Goal: Task Accomplishment & Management: Use online tool/utility

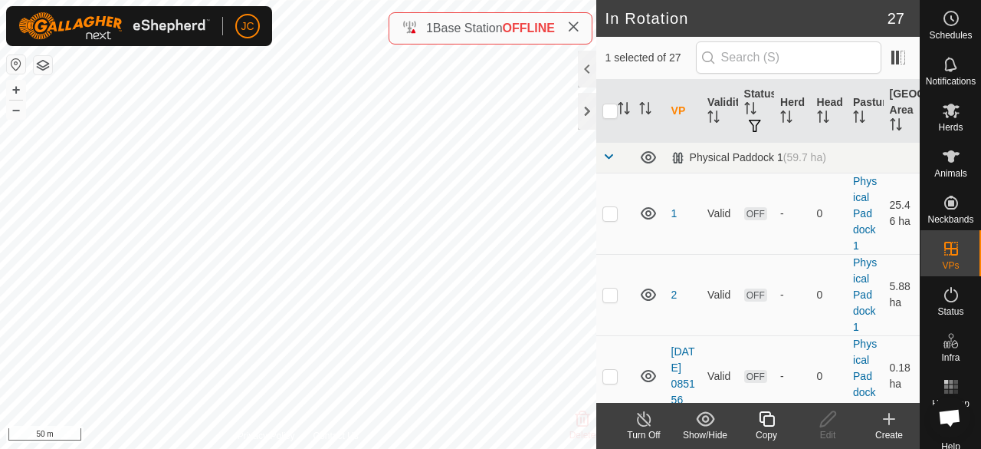
checkbox input "false"
checkbox input "true"
click at [831, 421] on icon at bounding box center [828, 418] width 19 height 18
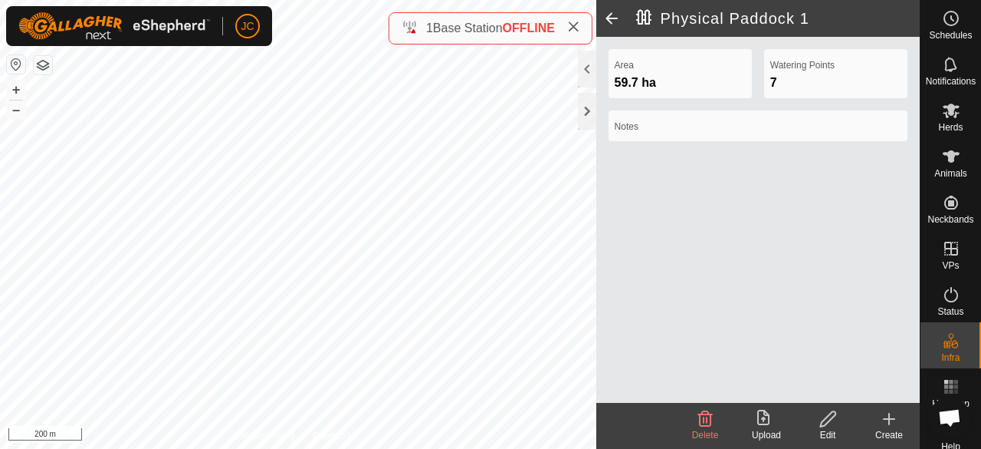
click at [607, 13] on span at bounding box center [612, 18] width 31 height 37
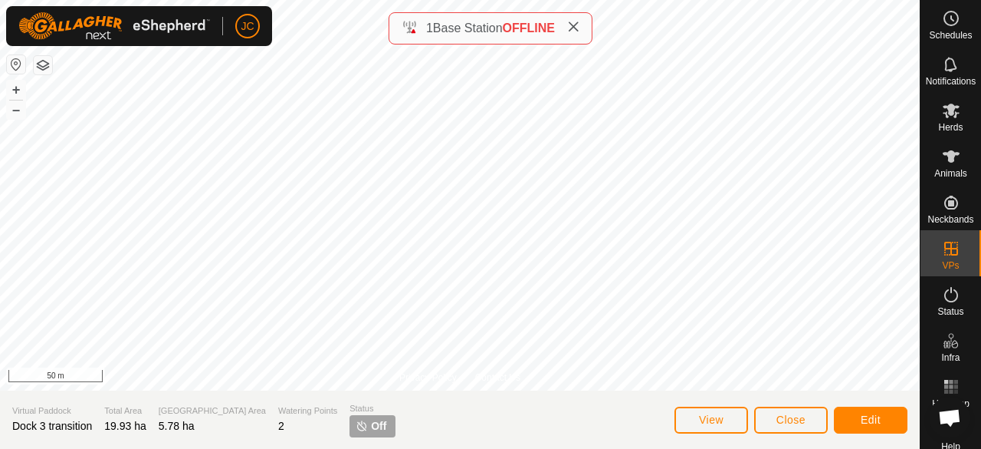
click at [573, 21] on icon at bounding box center [573, 27] width 12 height 12
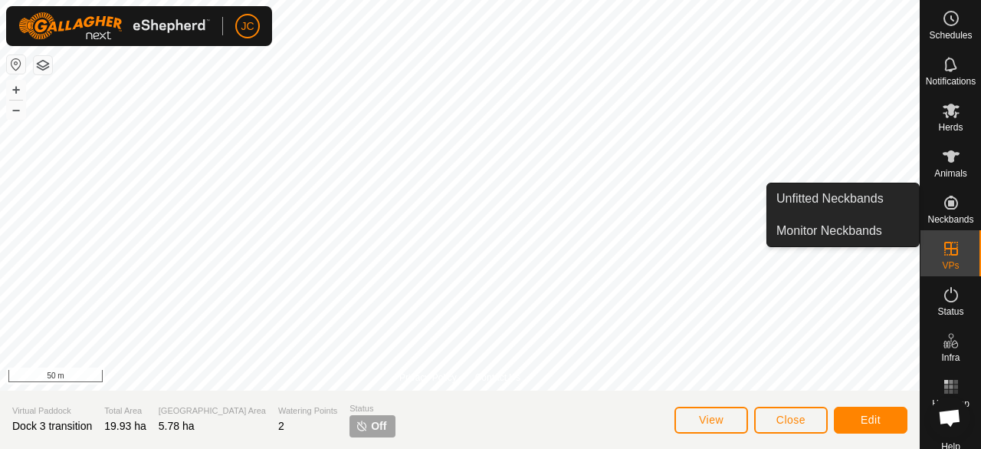
click at [945, 217] on span "Neckbands" at bounding box center [951, 219] width 46 height 9
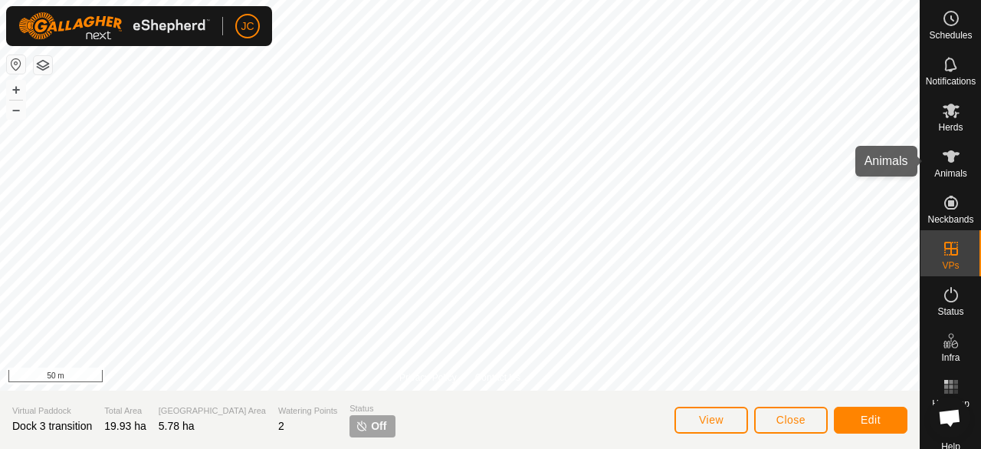
click at [951, 173] on span "Animals" at bounding box center [951, 173] width 33 height 9
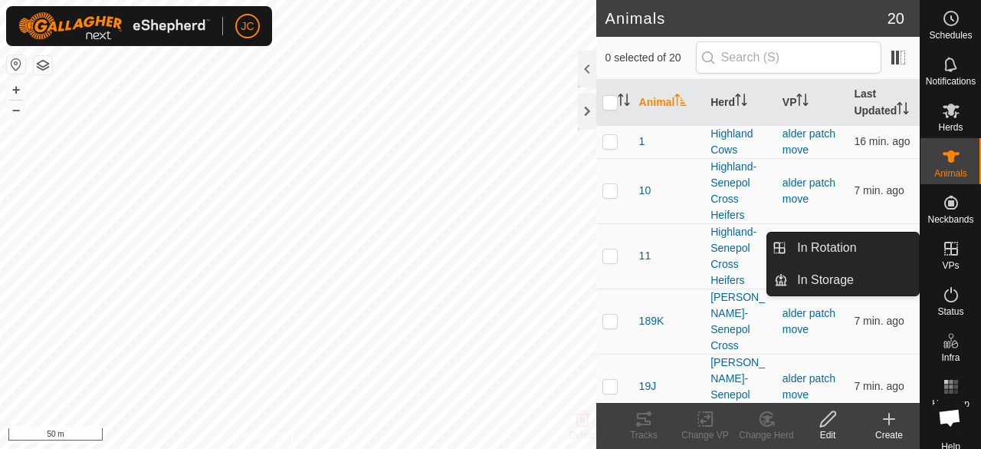
click at [950, 242] on icon at bounding box center [951, 248] width 18 height 18
click at [859, 255] on link "In Rotation" at bounding box center [853, 247] width 131 height 31
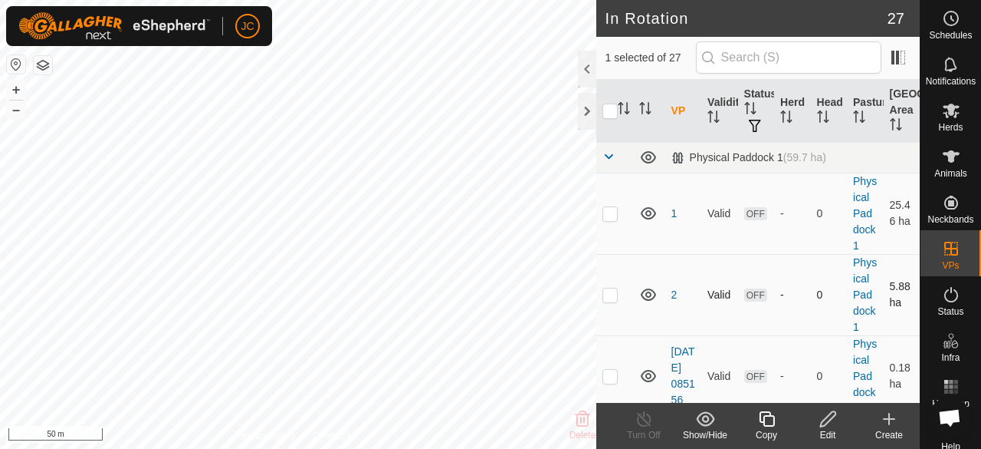
checkbox input "true"
checkbox input "false"
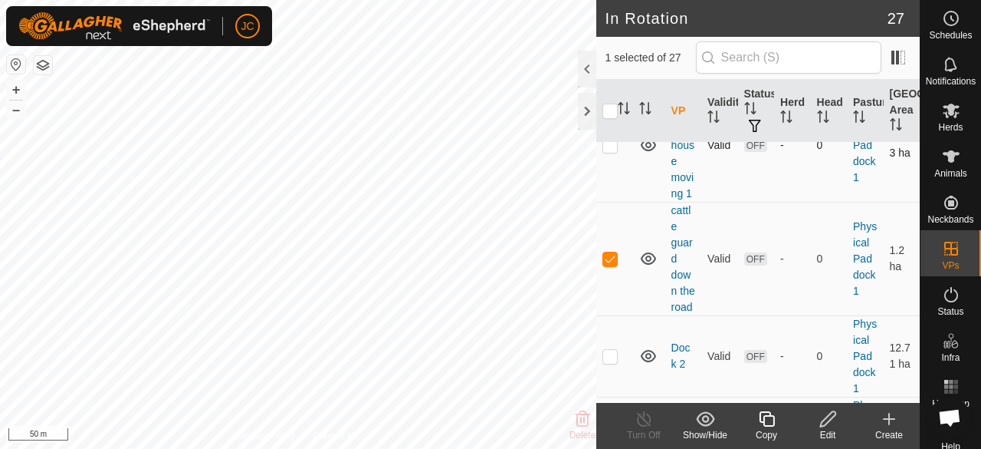
scroll to position [843, 0]
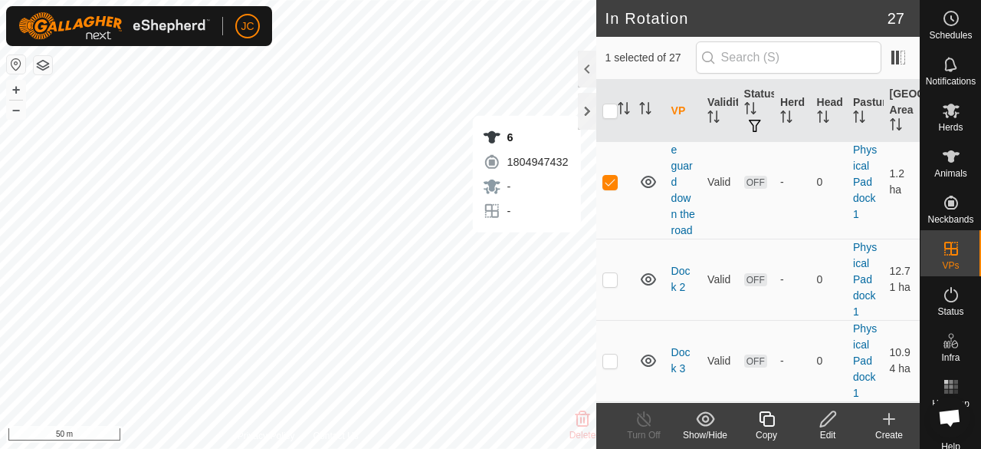
click at [842, 433] on div "Edit" at bounding box center [827, 435] width 61 height 14
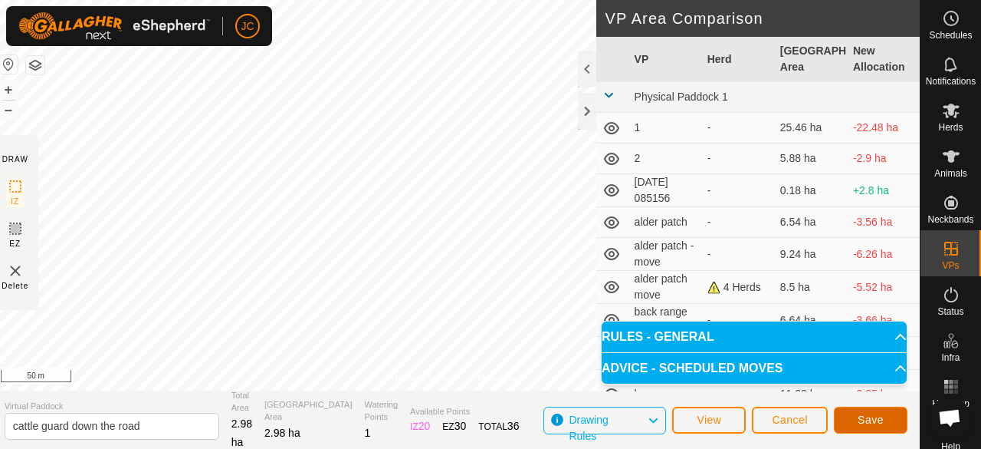
click at [883, 418] on span "Save" at bounding box center [871, 419] width 26 height 12
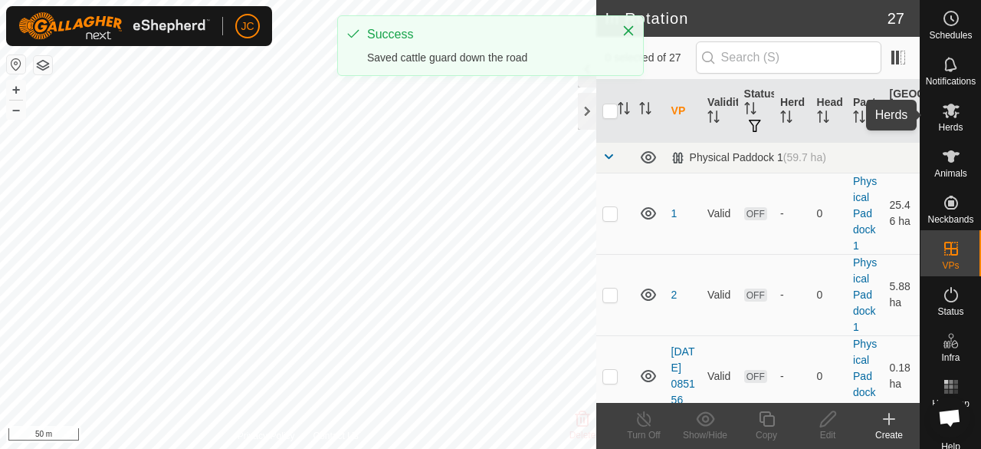
click at [945, 111] on icon at bounding box center [951, 111] width 17 height 15
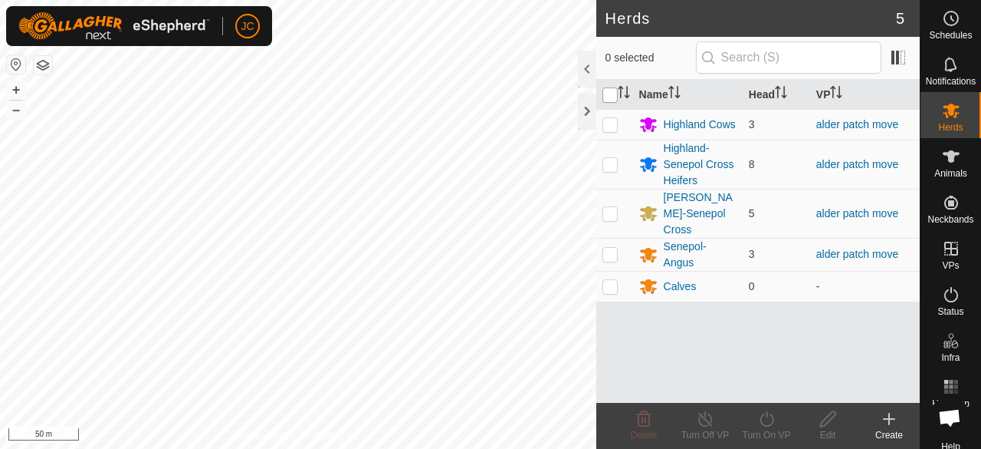
click at [613, 93] on input "checkbox" at bounding box center [610, 94] width 15 height 15
checkbox input "true"
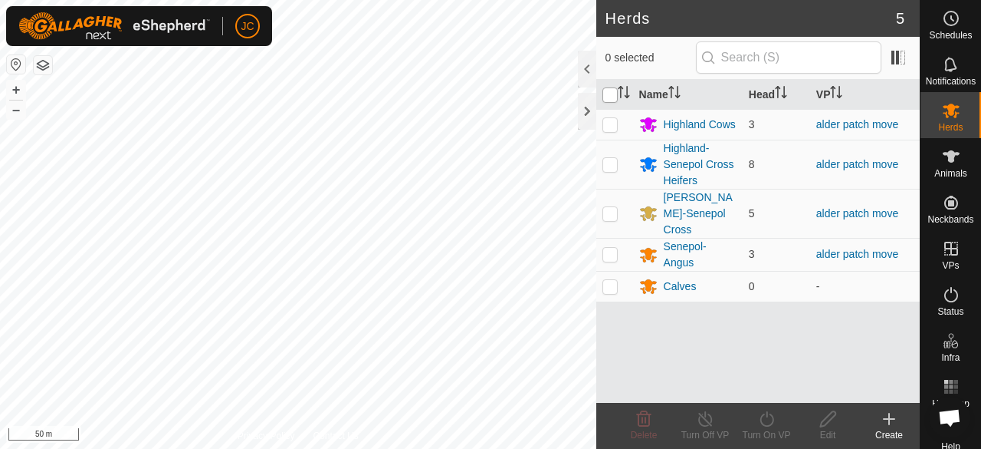
checkbox input "true"
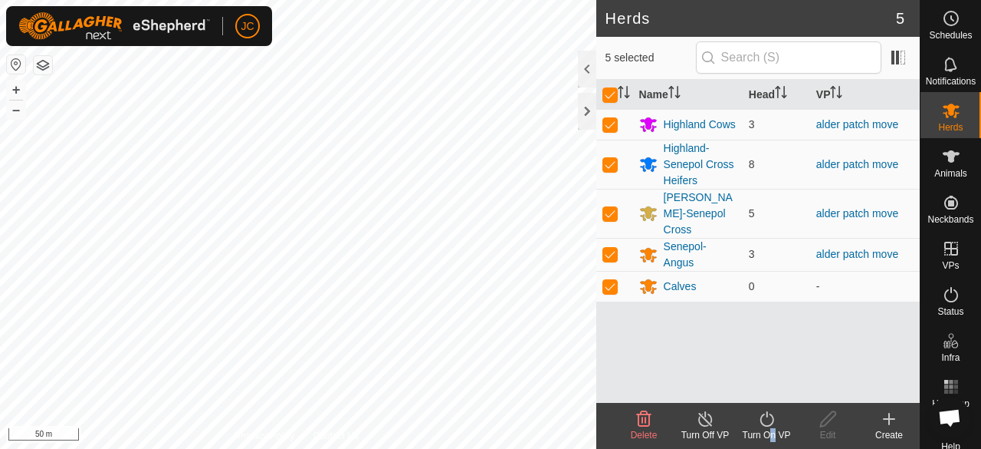
click at [768, 435] on div "Turn On VP" at bounding box center [766, 435] width 61 height 14
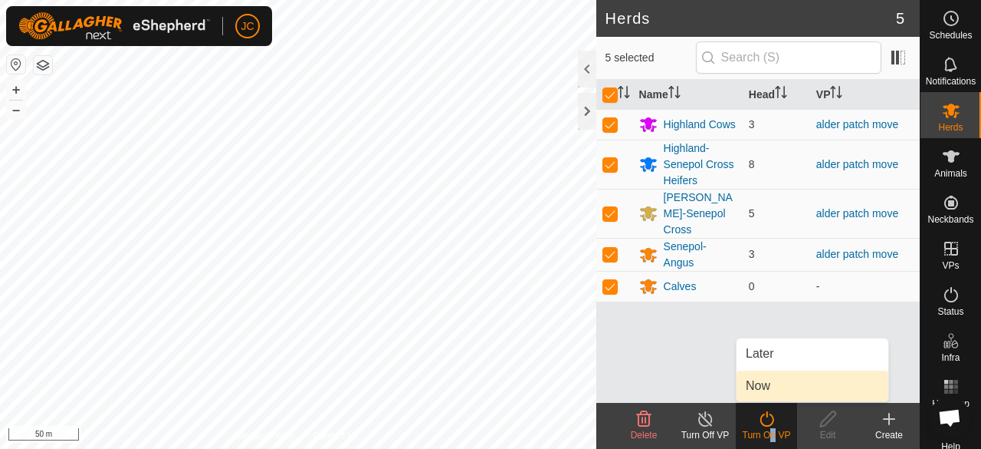
click at [791, 389] on link "Now" at bounding box center [813, 385] width 152 height 31
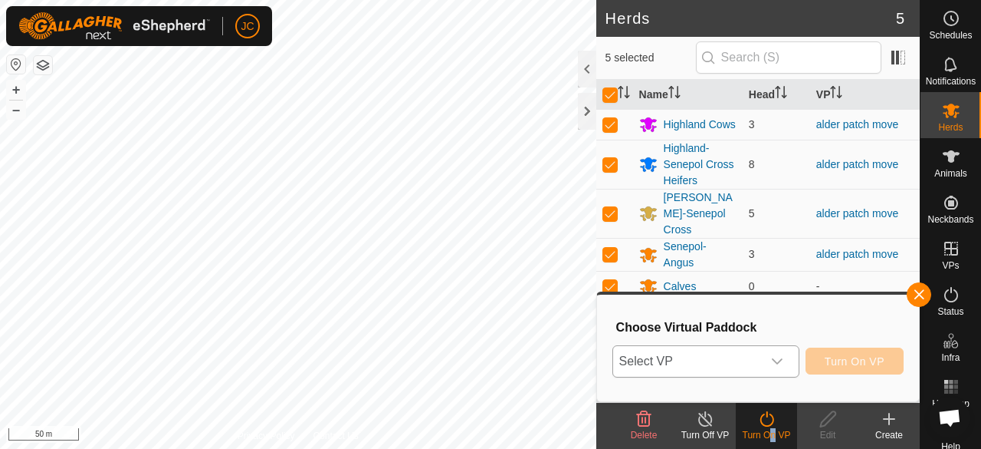
click at [764, 375] on div "dropdown trigger" at bounding box center [777, 361] width 31 height 31
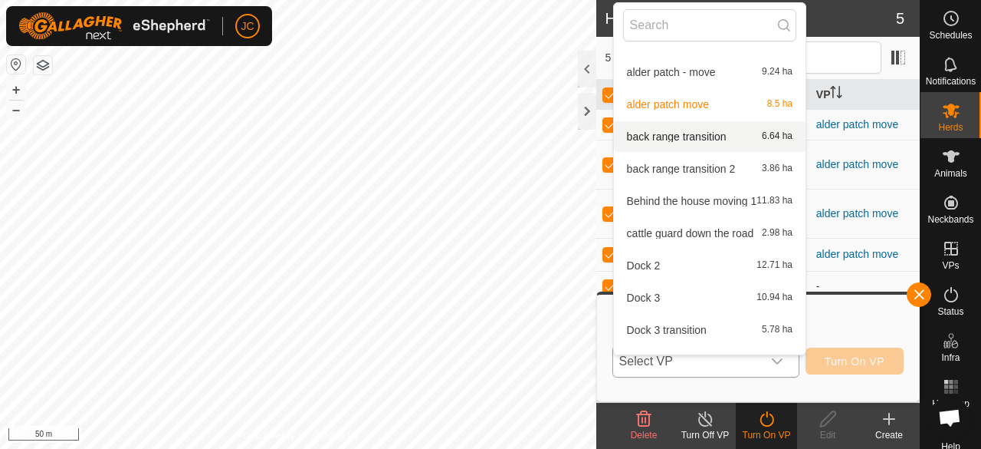
scroll to position [247, 0]
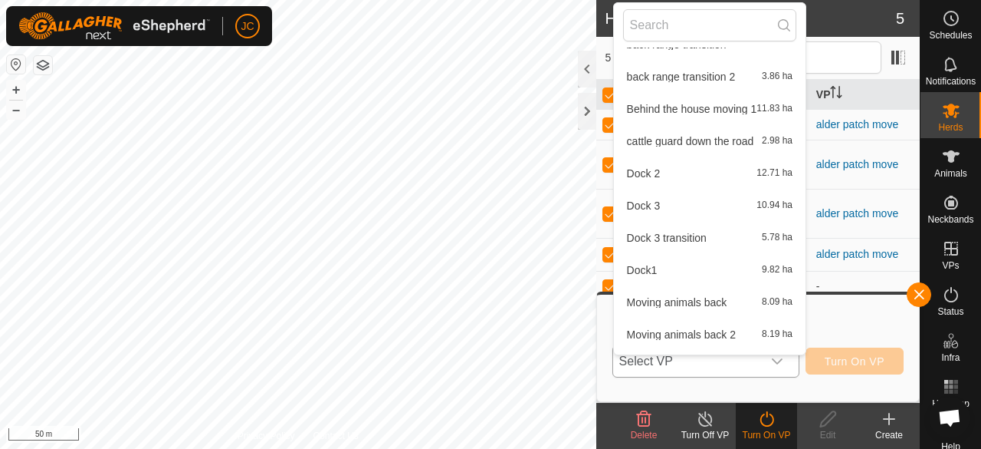
click at [699, 135] on li "cattle guard down the road 2.98 ha" at bounding box center [710, 141] width 192 height 31
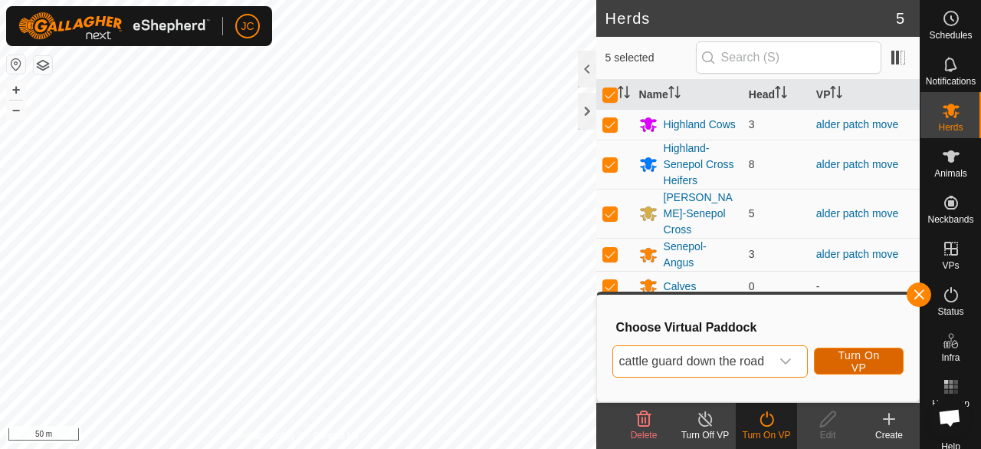
click at [858, 364] on span "Turn On VP" at bounding box center [858, 361] width 51 height 25
